Goal: Information Seeking & Learning: Learn about a topic

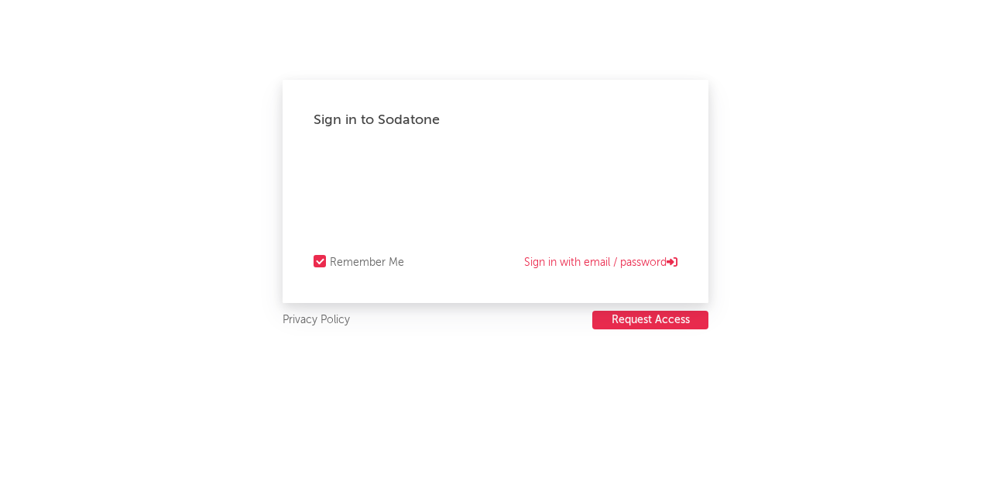
select select "recorded_music"
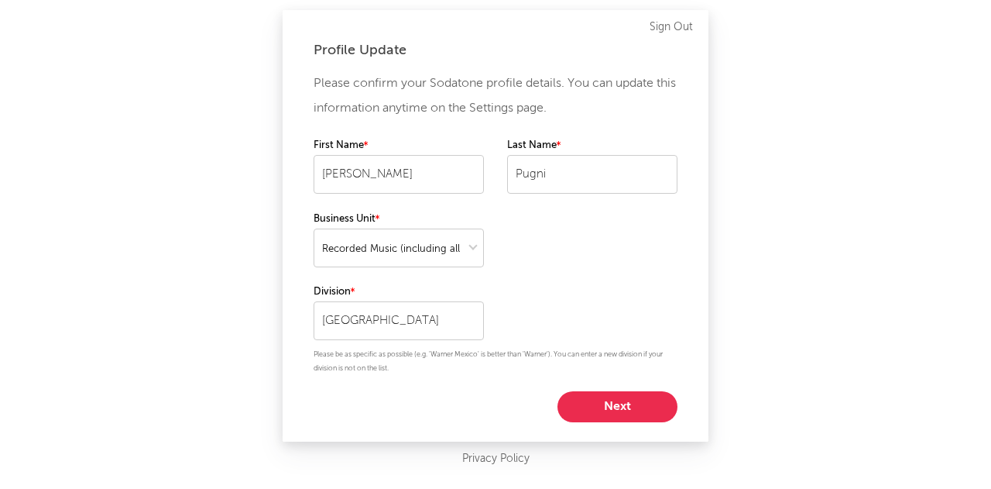
click at [635, 402] on button "Next" at bounding box center [617, 406] width 120 height 31
select select "other"
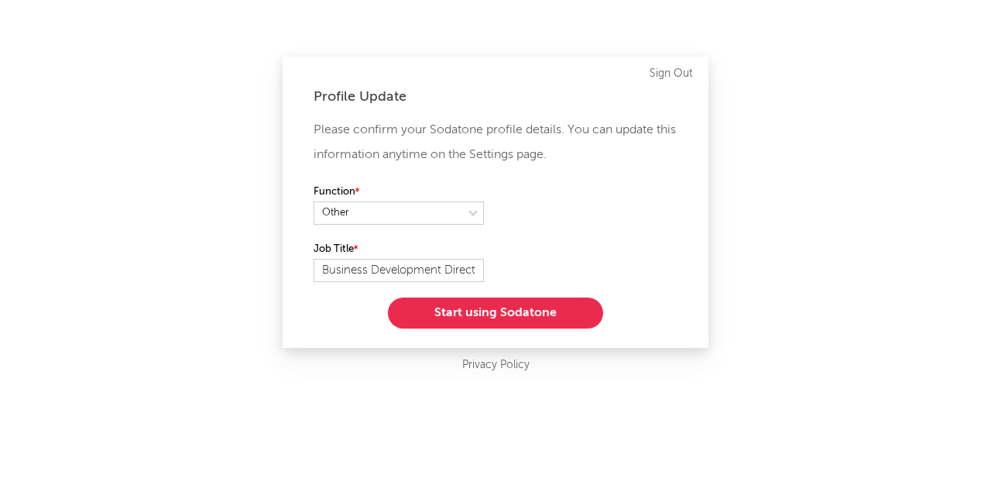
click at [540, 312] on button "Start using Sodatone" at bounding box center [495, 312] width 215 height 31
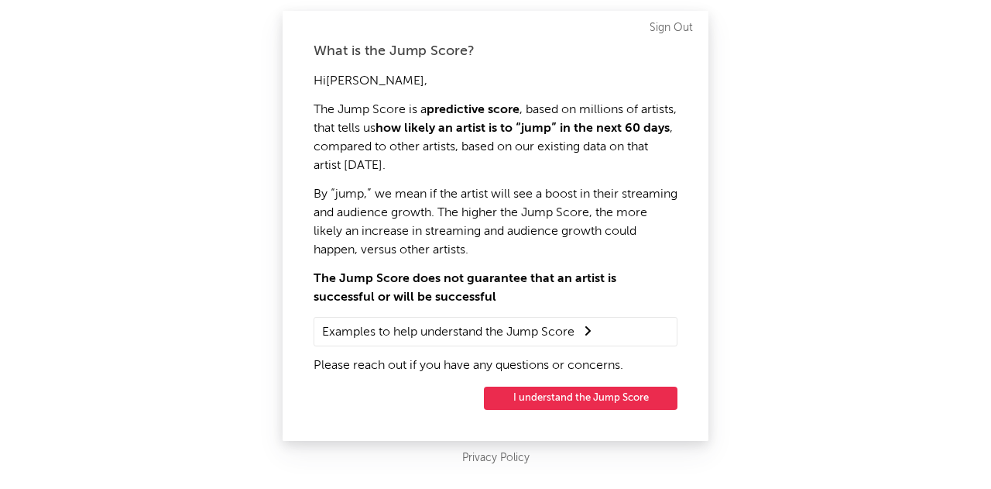
click at [575, 394] on button "I understand the Jump Score" at bounding box center [581, 397] width 194 height 23
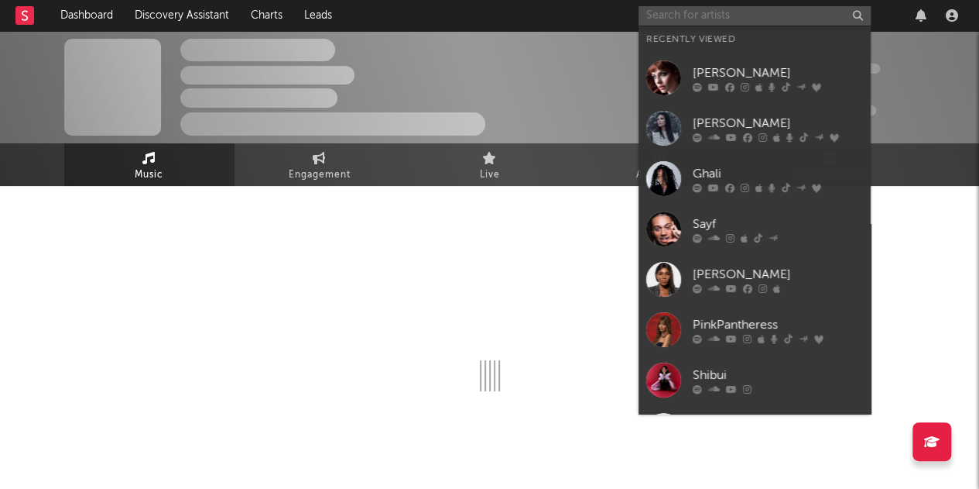
click at [737, 16] on input "text" at bounding box center [755, 15] width 232 height 19
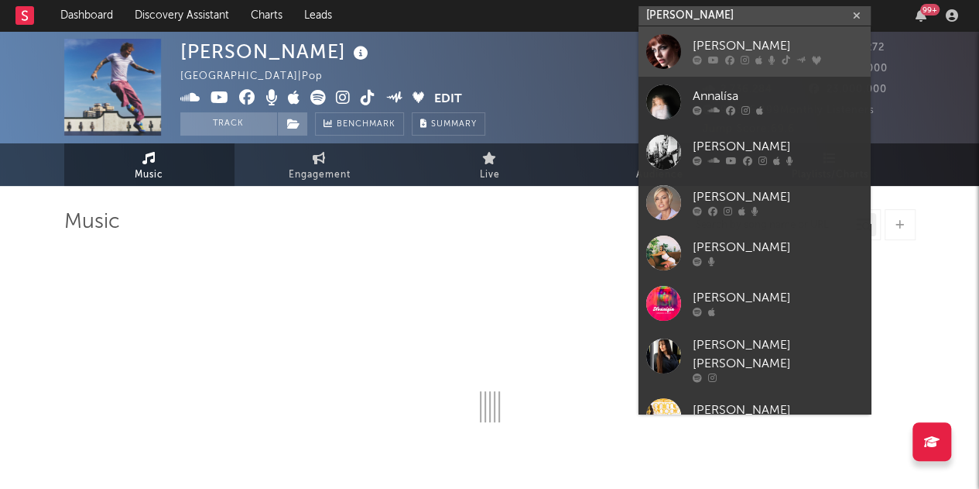
type input "annalisa"
click at [736, 39] on div "Annalisa" at bounding box center [778, 46] width 170 height 19
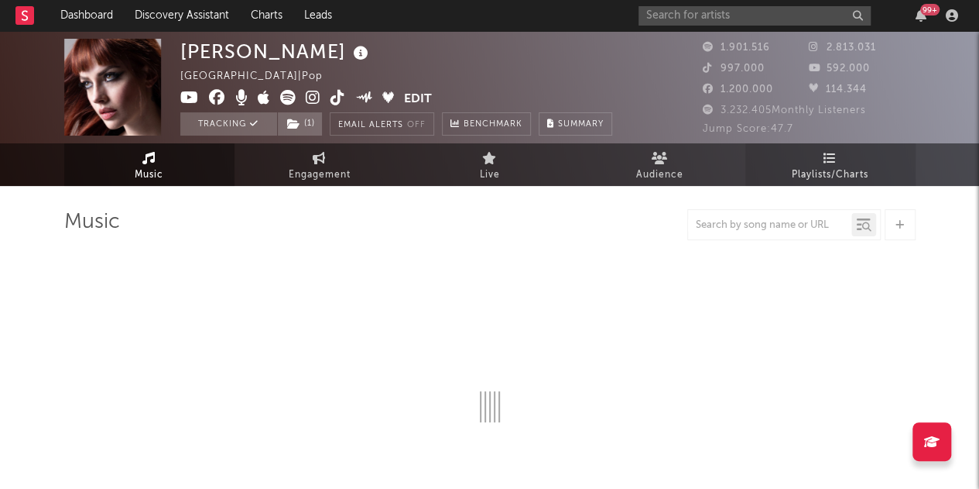
click at [842, 158] on link "Playlists/Charts" at bounding box center [831, 164] width 170 height 43
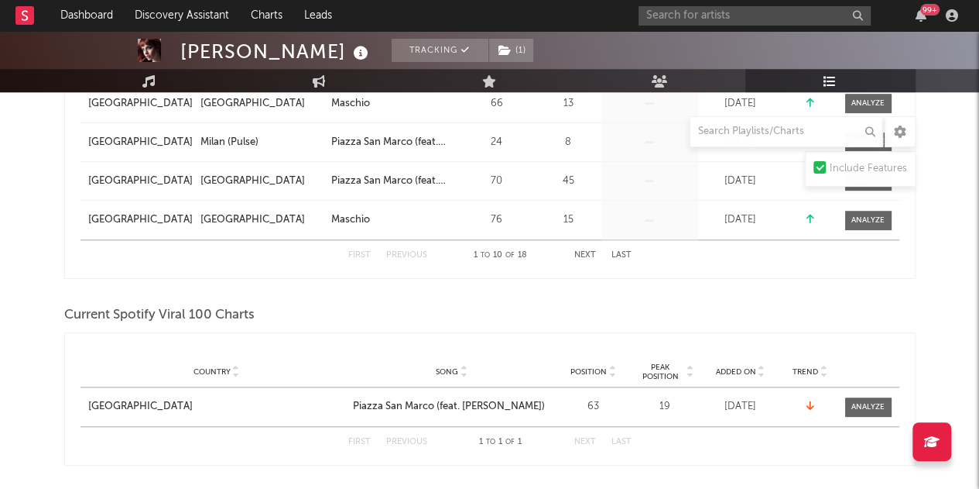
scroll to position [765, 0]
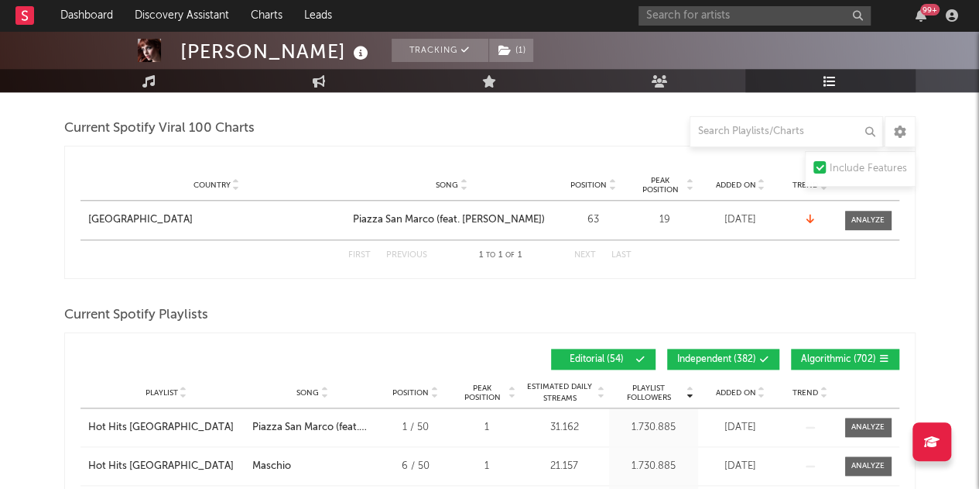
click at [857, 358] on span "Algorithmic ( 702 )" at bounding box center [838, 359] width 75 height 9
click at [744, 362] on button "Independent ( 382 )" at bounding box center [723, 358] width 112 height 21
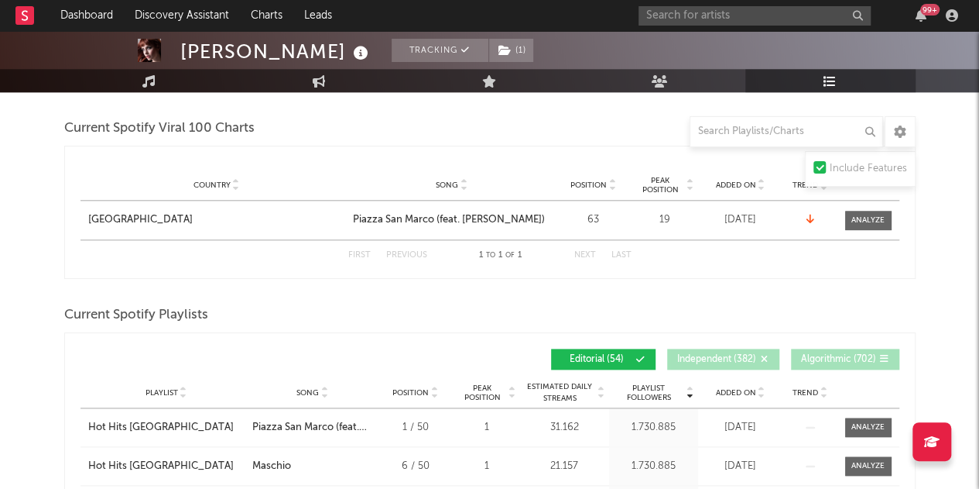
click at [729, 388] on span "Added On" at bounding box center [736, 392] width 40 height 9
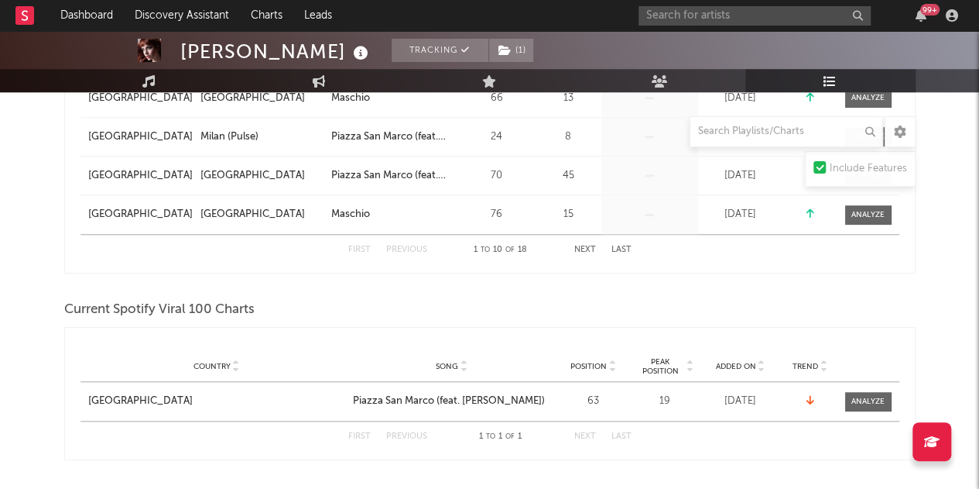
scroll to position [442, 0]
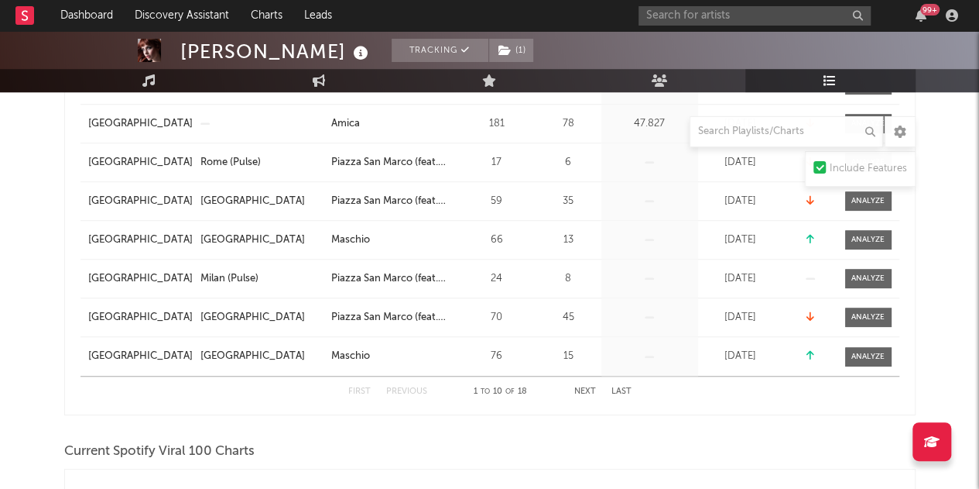
click at [694, 26] on div "99 +" at bounding box center [801, 15] width 325 height 31
click at [691, 15] on input "text" at bounding box center [755, 15] width 232 height 19
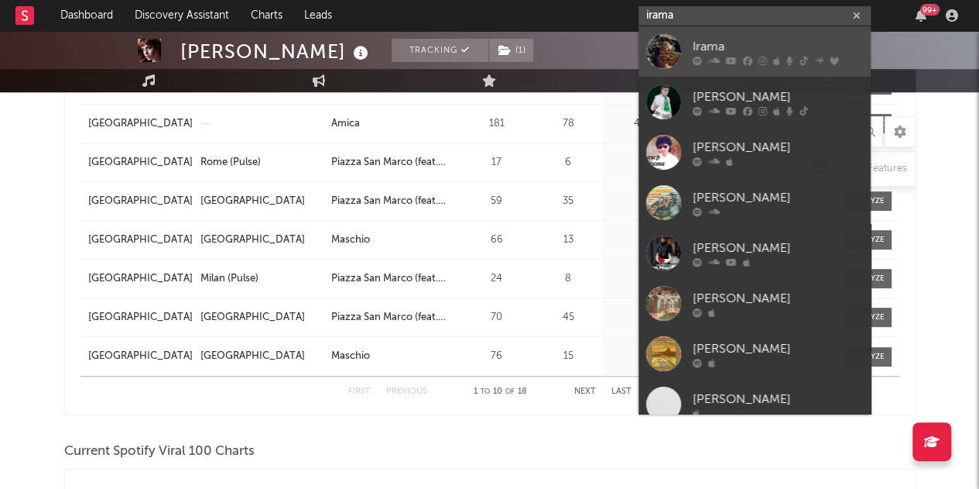
type input "irama"
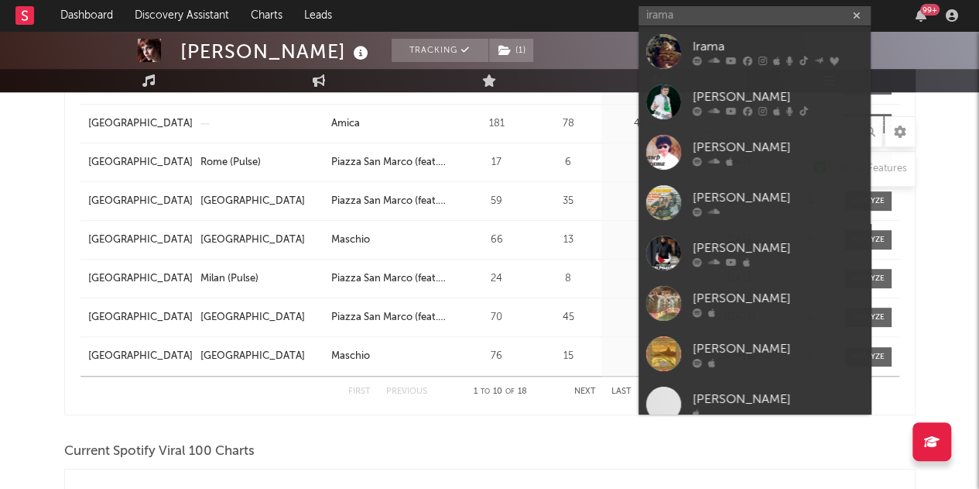
drag, startPoint x: 705, startPoint y: 50, endPoint x: 623, endPoint y: 5, distance: 92.5
click at [705, 50] on div "Irama" at bounding box center [778, 46] width 170 height 19
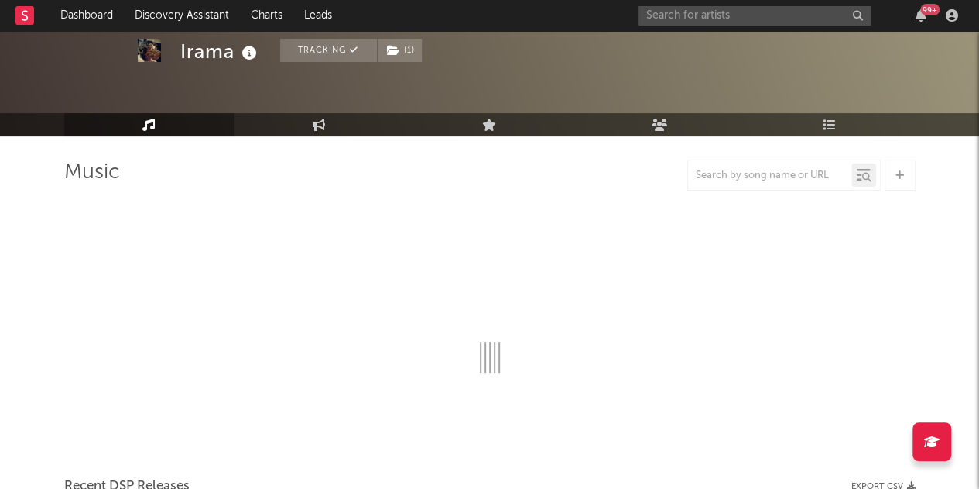
scroll to position [442, 0]
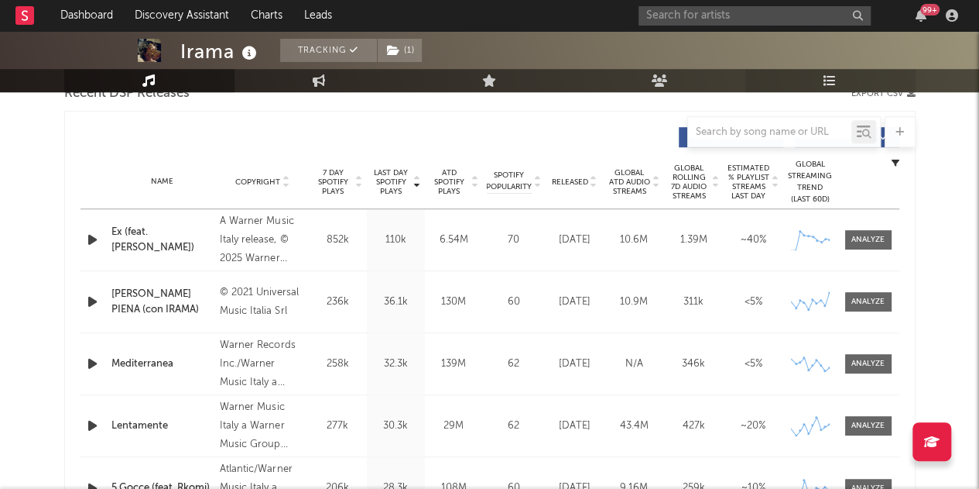
click at [838, 83] on link "Playlists/Charts" at bounding box center [831, 80] width 170 height 23
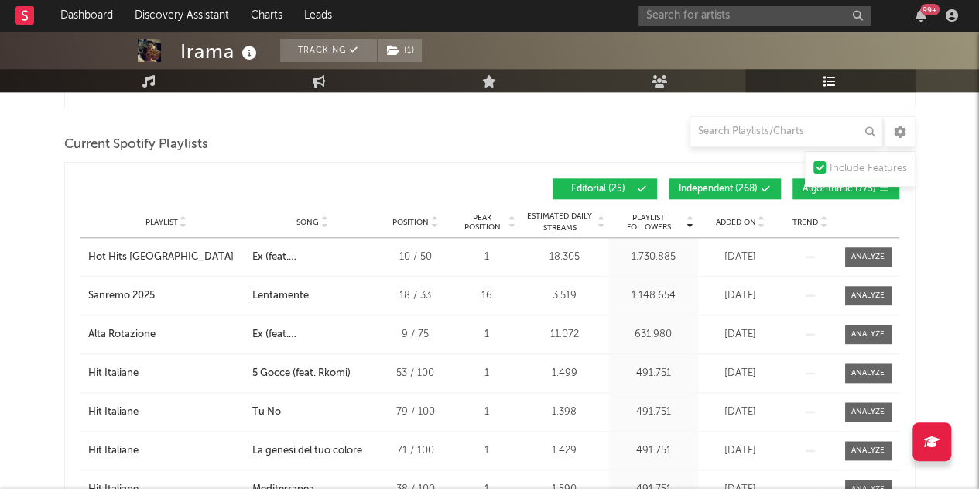
scroll to position [742, 0]
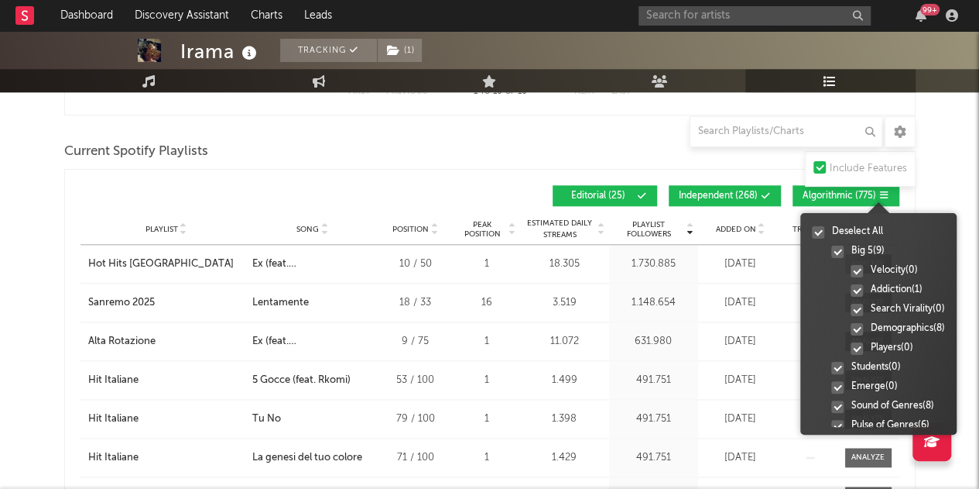
click at [847, 204] on div at bounding box center [879, 200] width 156 height 25
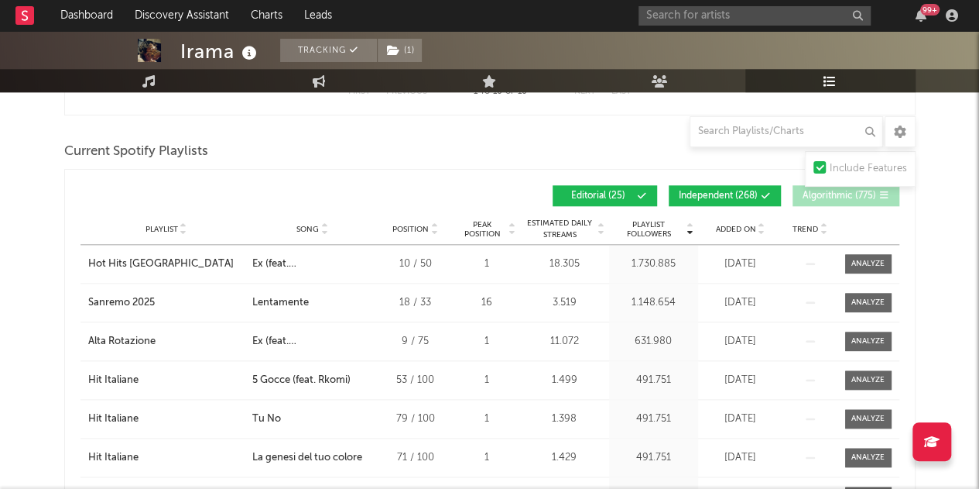
click at [844, 194] on span "Algorithmic ( 775 )" at bounding box center [840, 195] width 74 height 9
click at [827, 194] on span "Algorithmic ( 775 )" at bounding box center [840, 195] width 74 height 9
click at [734, 187] on button "Independent ( 268 )" at bounding box center [725, 195] width 112 height 21
click at [744, 226] on span "Added On" at bounding box center [736, 229] width 40 height 9
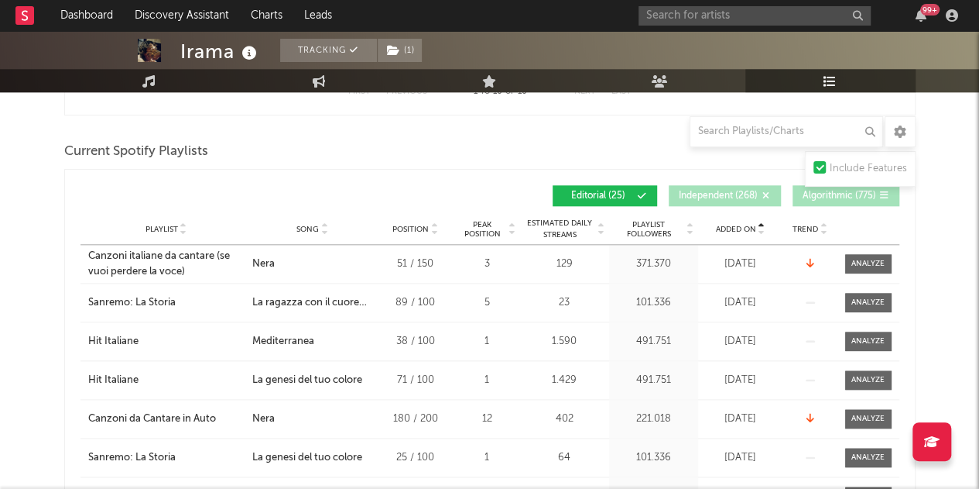
click at [744, 226] on span "Added On" at bounding box center [736, 229] width 40 height 9
